Goal: Information Seeking & Learning: Learn about a topic

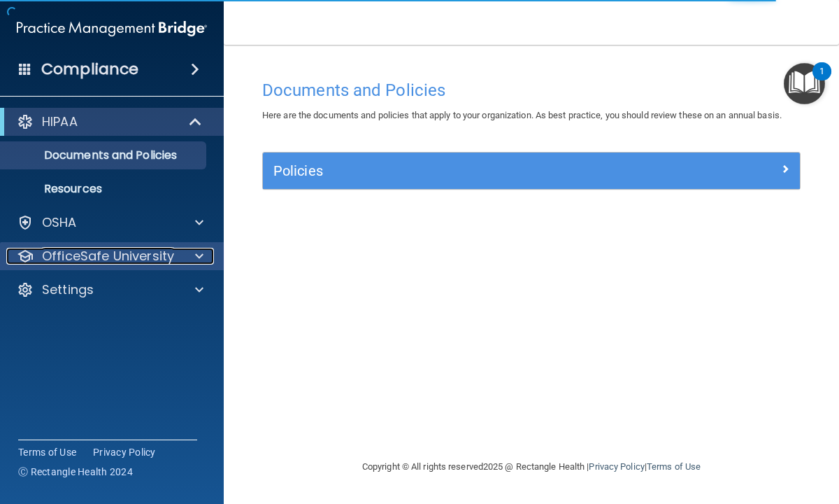
click at [161, 256] on p "OfficeSafe University" at bounding box center [108, 256] width 132 height 17
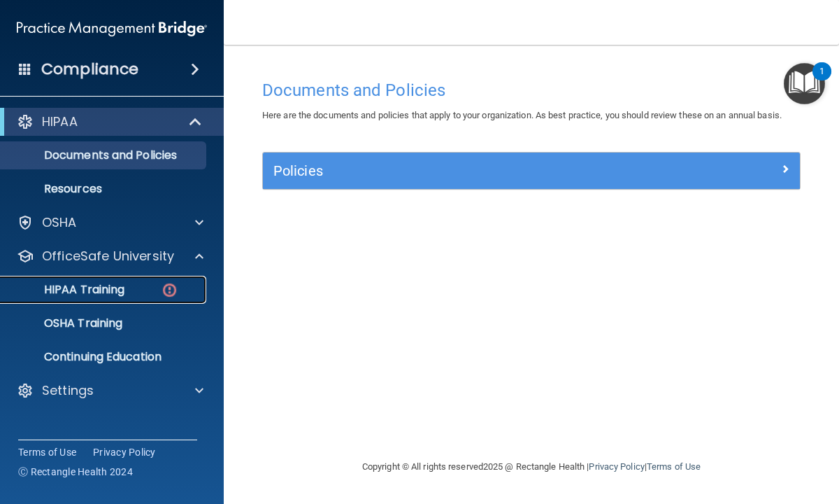
click at [120, 290] on p "HIPAA Training" at bounding box center [66, 290] width 115 height 14
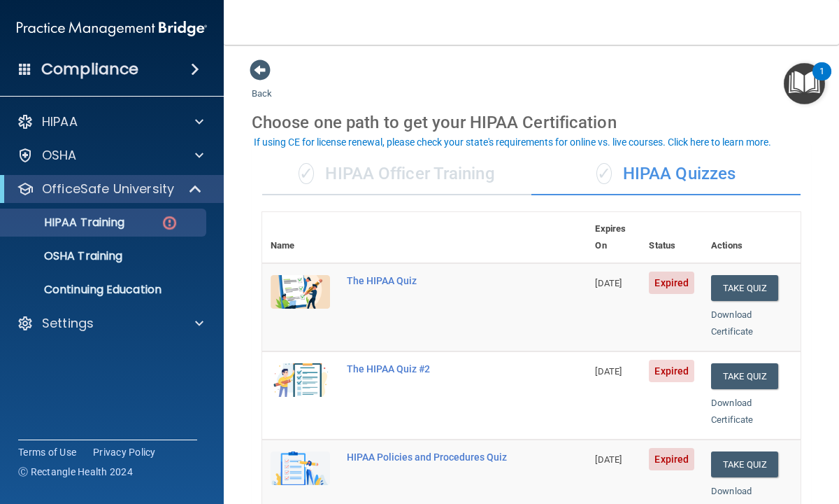
click at [236, 450] on main "Back Choose one path to get your HIPAA Certification ✓ HIPAA Officer Training ✓…" at bounding box center [531, 274] width 615 height 459
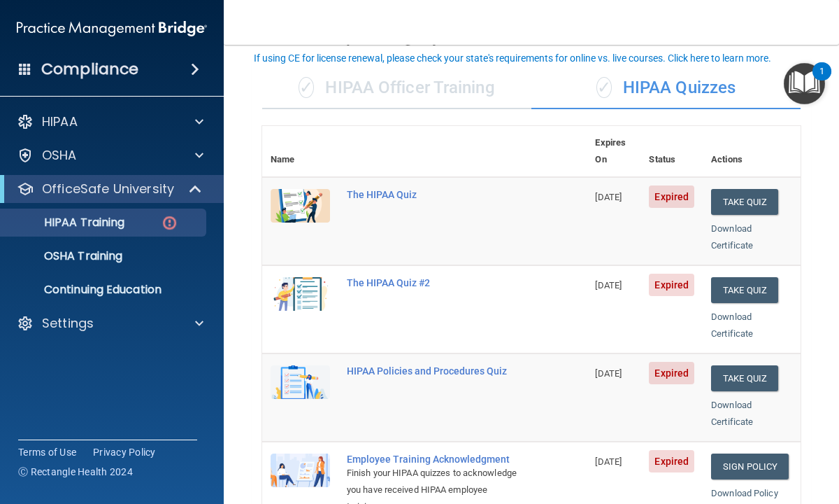
scroll to position [84, 0]
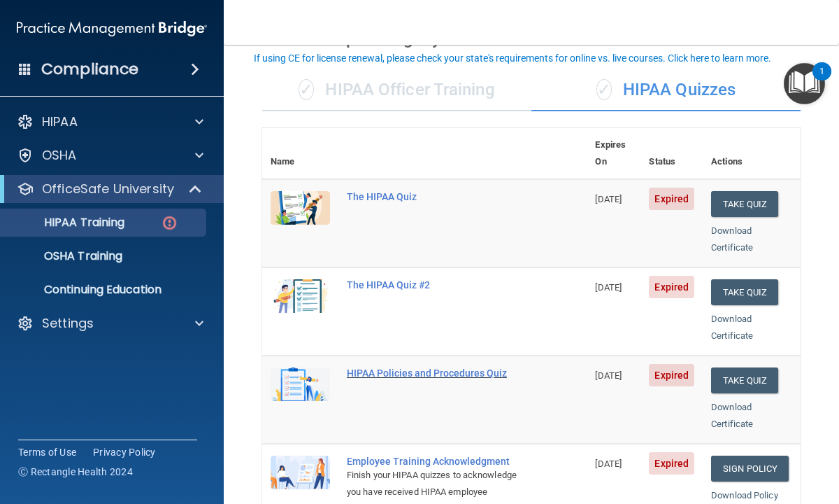
click at [378, 367] on div "HIPAA Policies and Procedures Quiz" at bounding box center [432, 372] width 170 height 11
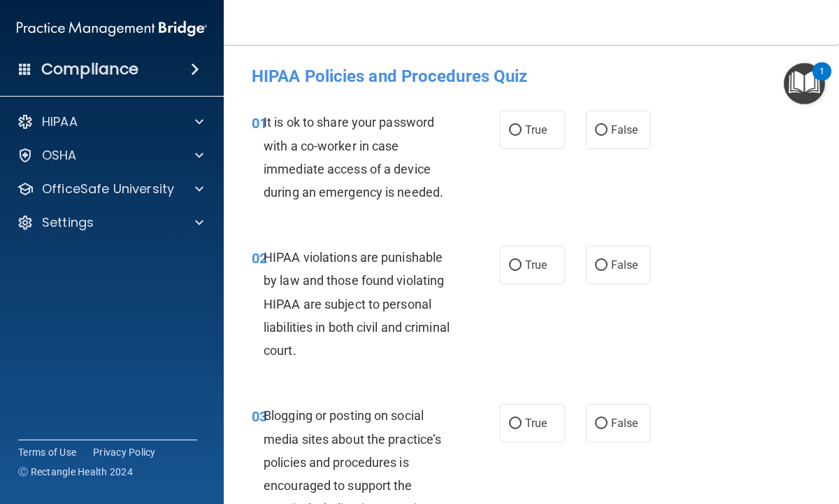
click at [801, 80] on img "Open Resource Center, 1 new notification" at bounding box center [804, 83] width 41 height 41
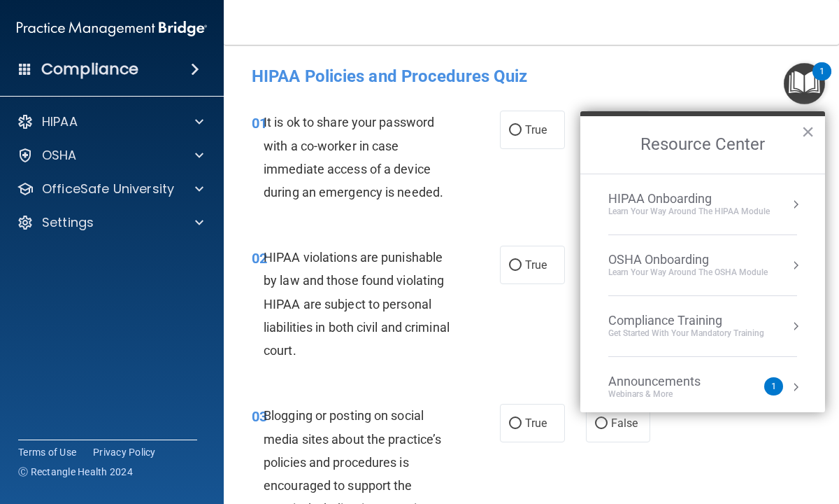
click at [536, 171] on div "01 It is ok to share your password with a co-worker in case immediate access of…" at bounding box center [531, 160] width 580 height 135
click at [806, 131] on button "×" at bounding box center [807, 131] width 13 height 22
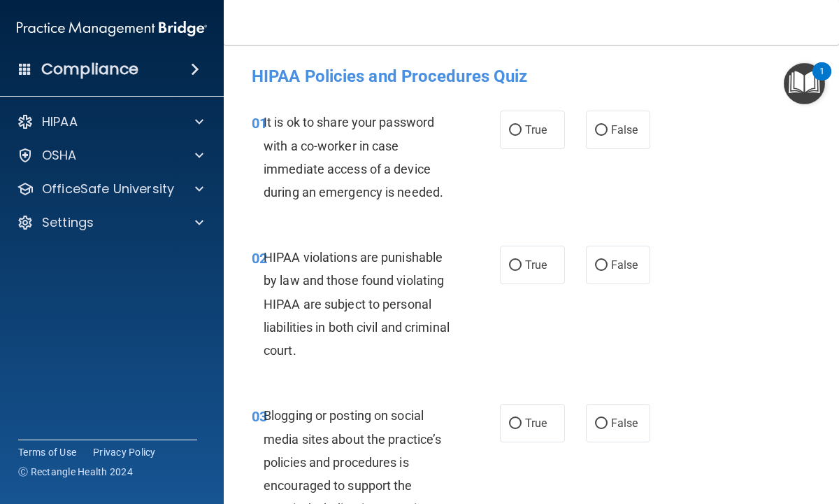
click at [117, 276] on accordion "HIPAA Documents and Policies Report an Incident Business Associates Emergency P…" at bounding box center [112, 212] width 224 height 220
